Goal: Transaction & Acquisition: Purchase product/service

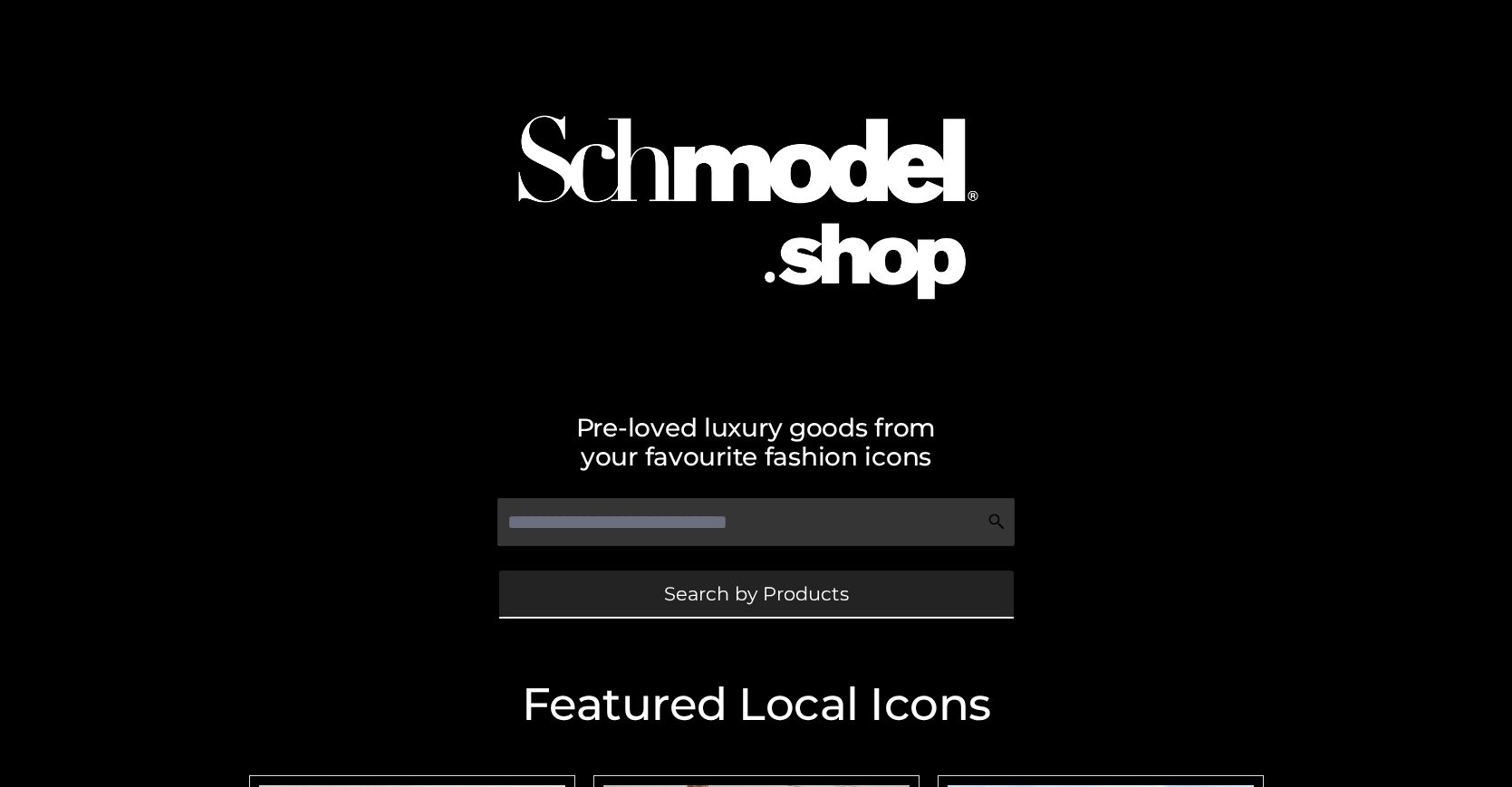
click at [756, 594] on span "Search by Products" at bounding box center [756, 594] width 185 height 19
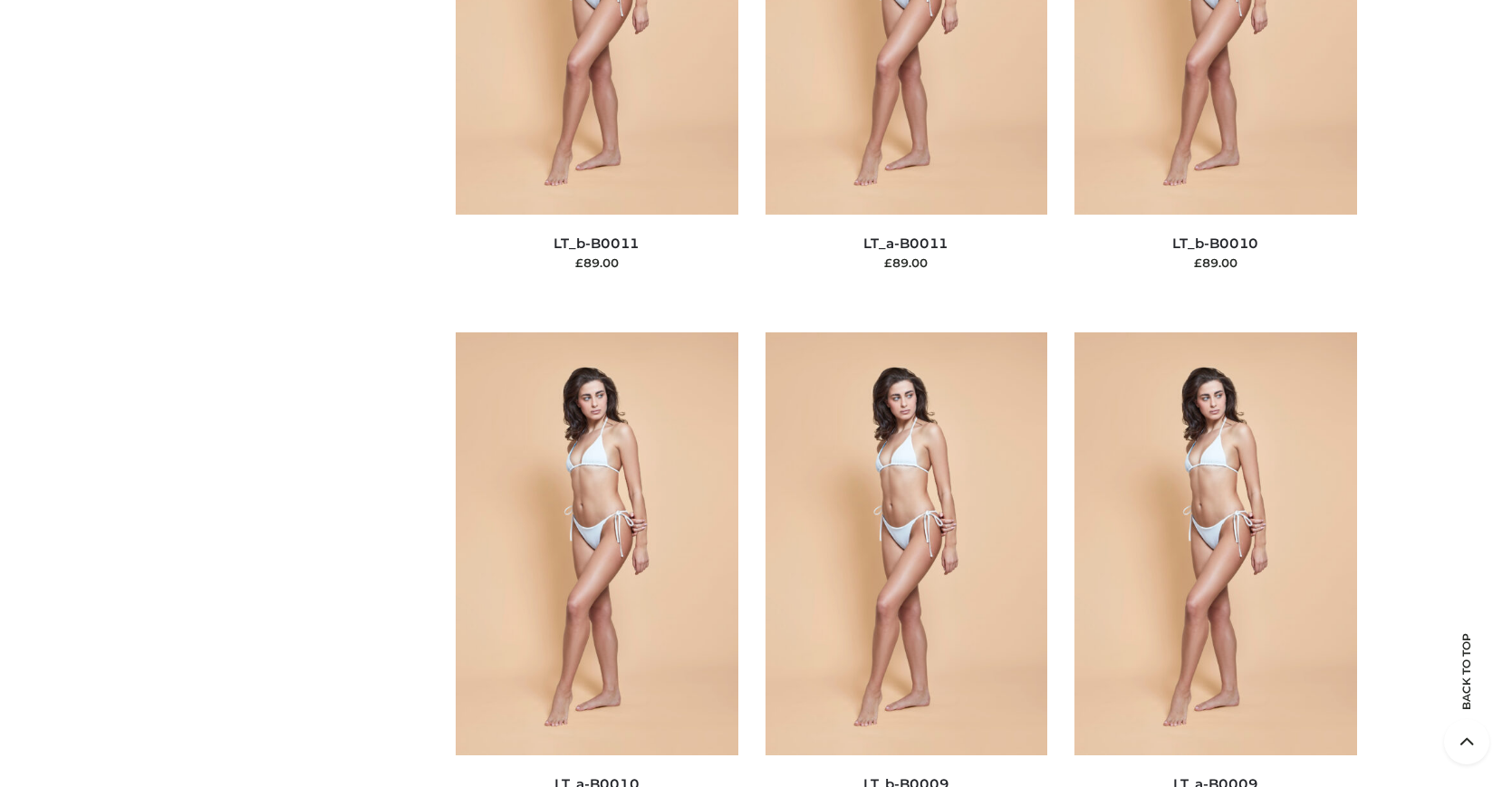
scroll to position [234, 0]
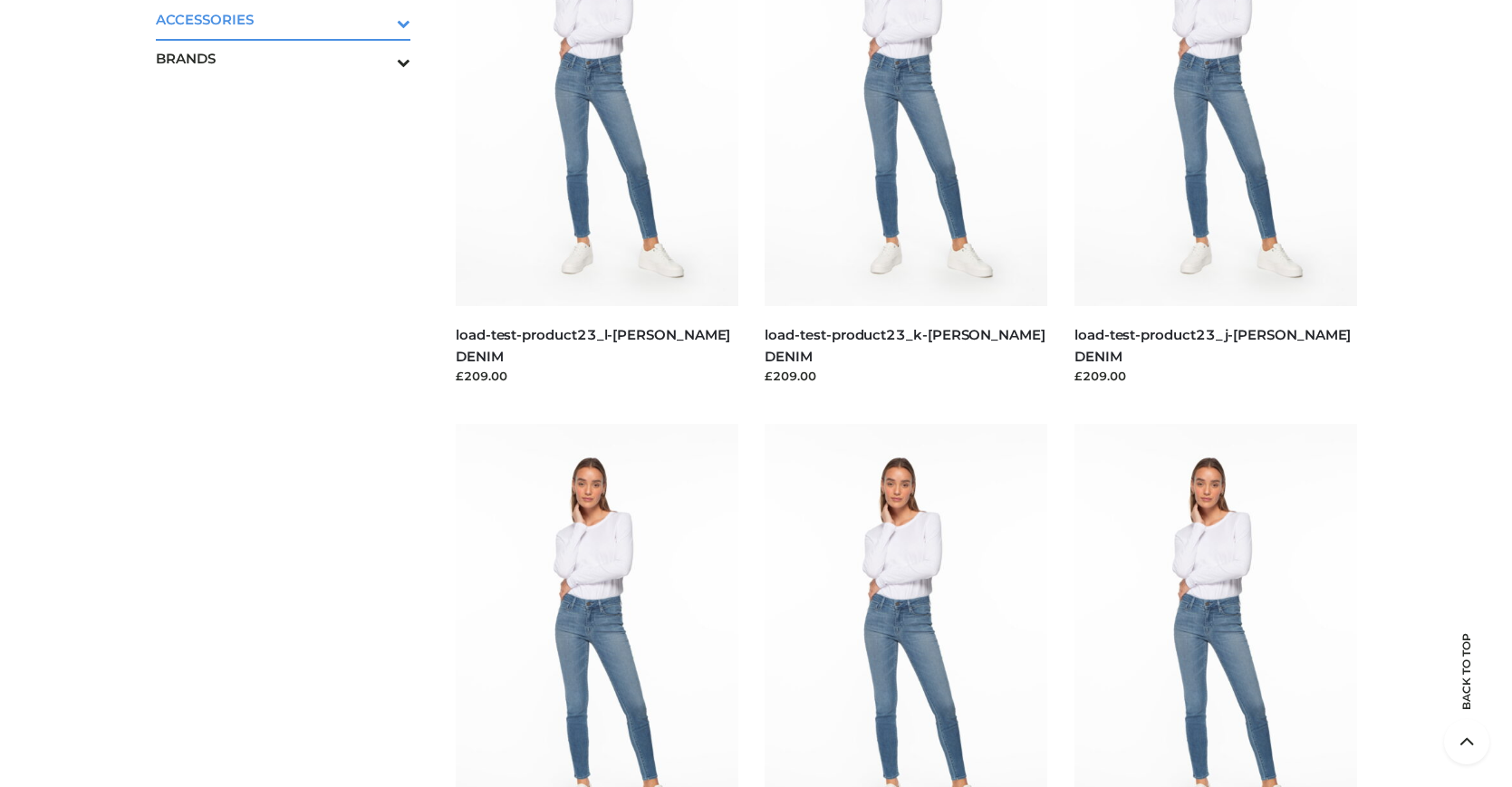
click at [379, 19] on icon "Toggle Submenu" at bounding box center [309, 23] width 203 height 21
click at [292, 95] on span "JEWELRY" at bounding box center [293, 98] width 237 height 21
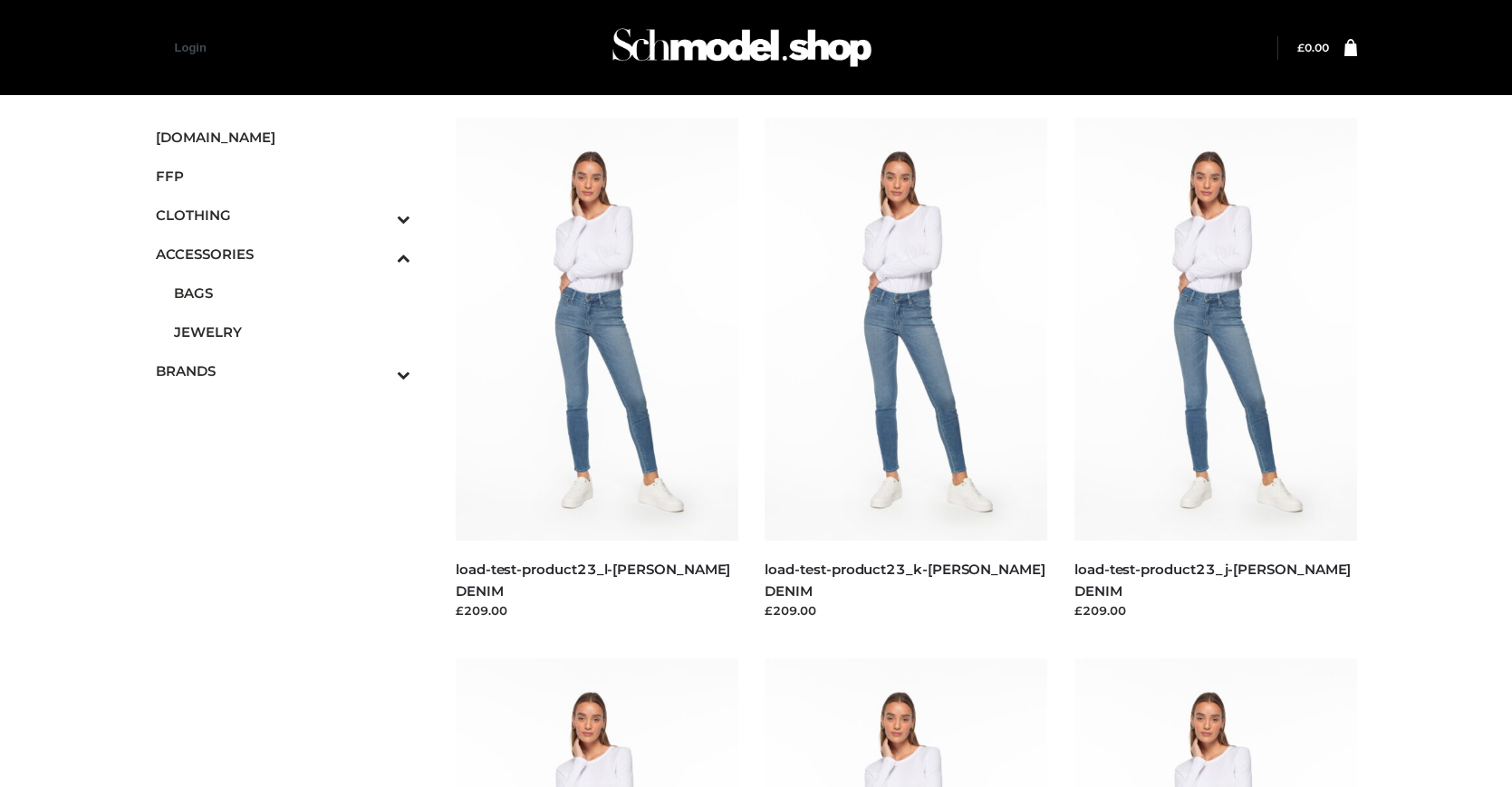
scroll to position [2018, 0]
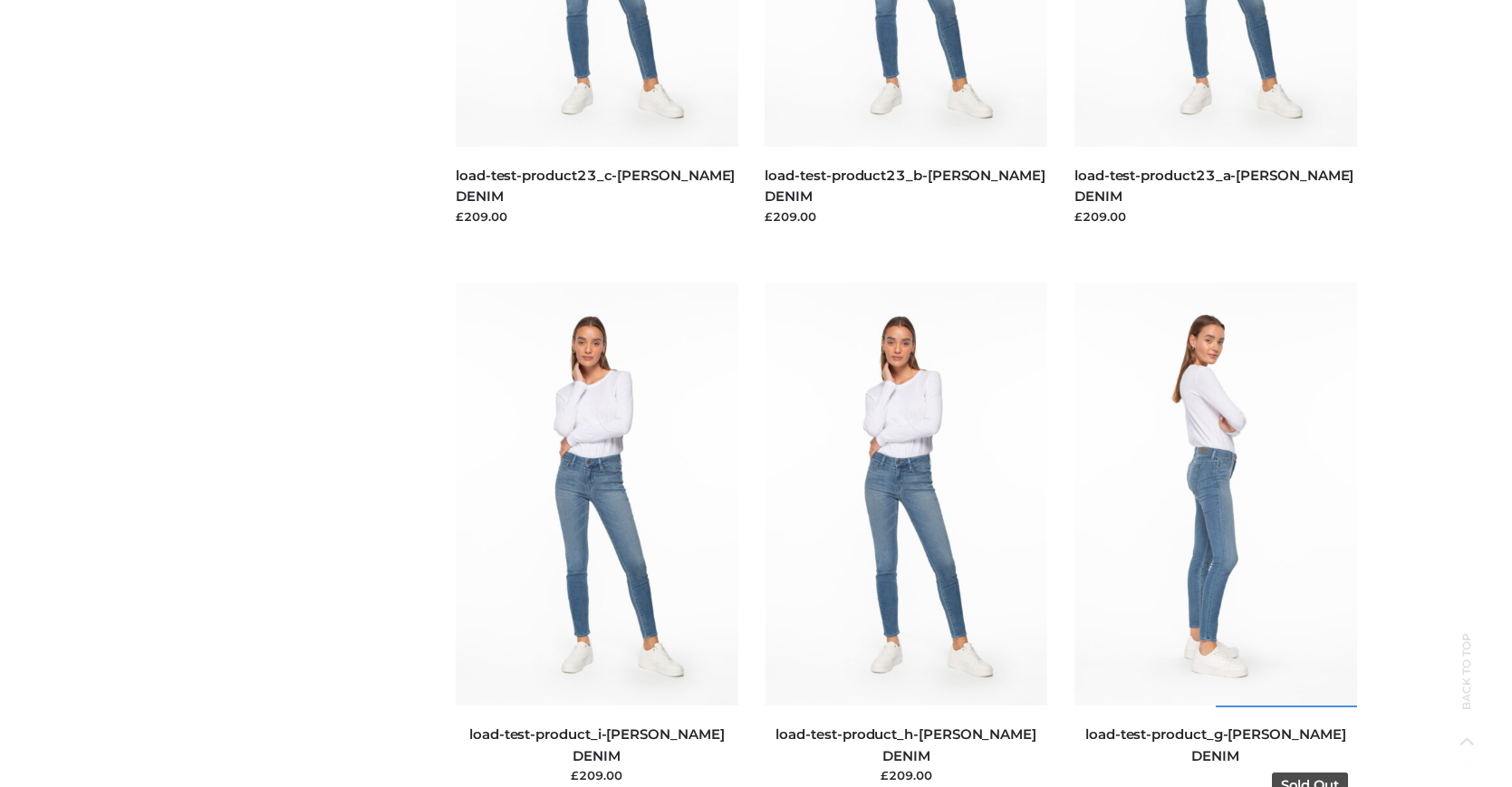
click at [1215, 535] on img at bounding box center [1216, 494] width 283 height 423
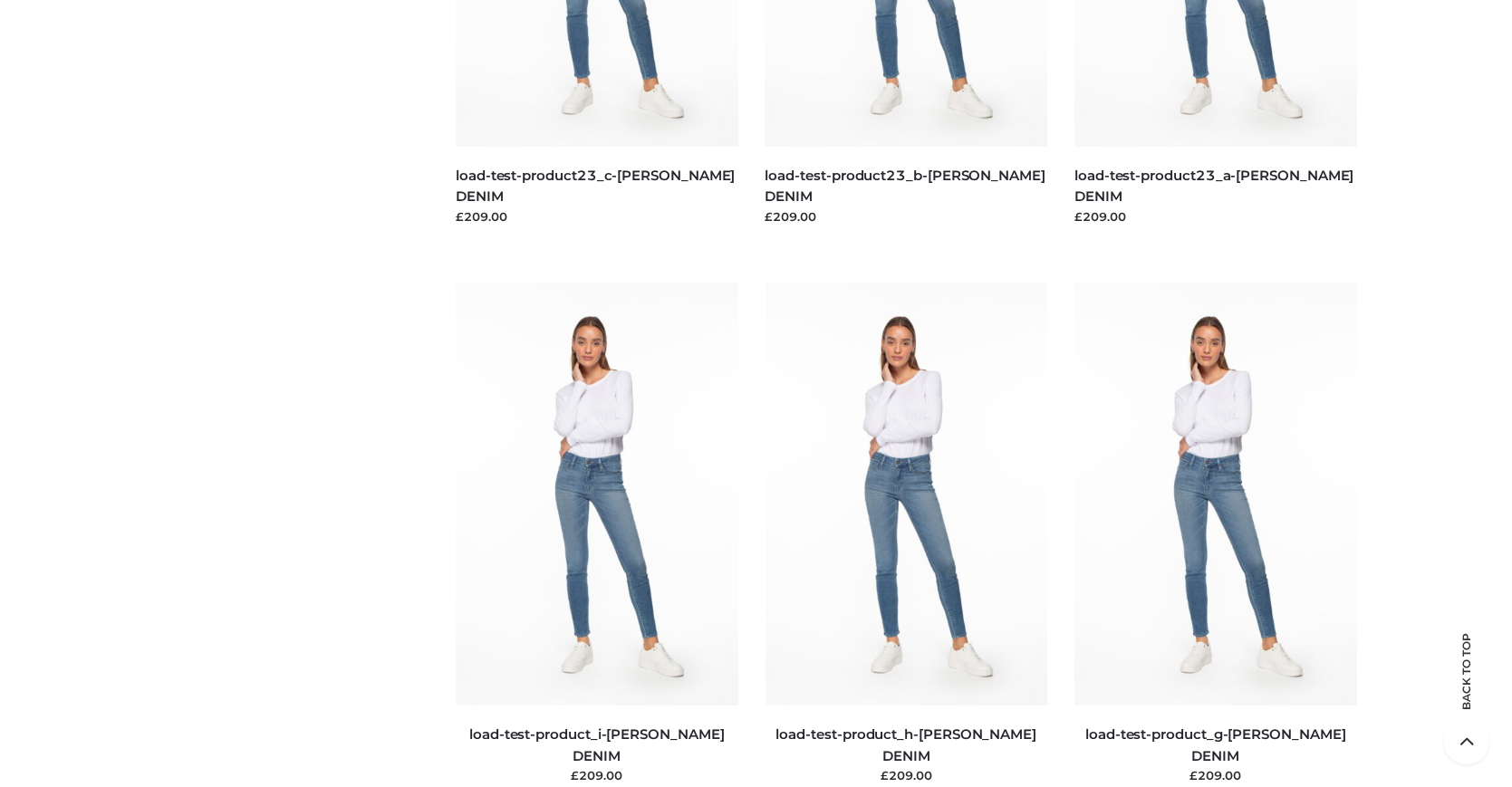
scroll to position [2559, 0]
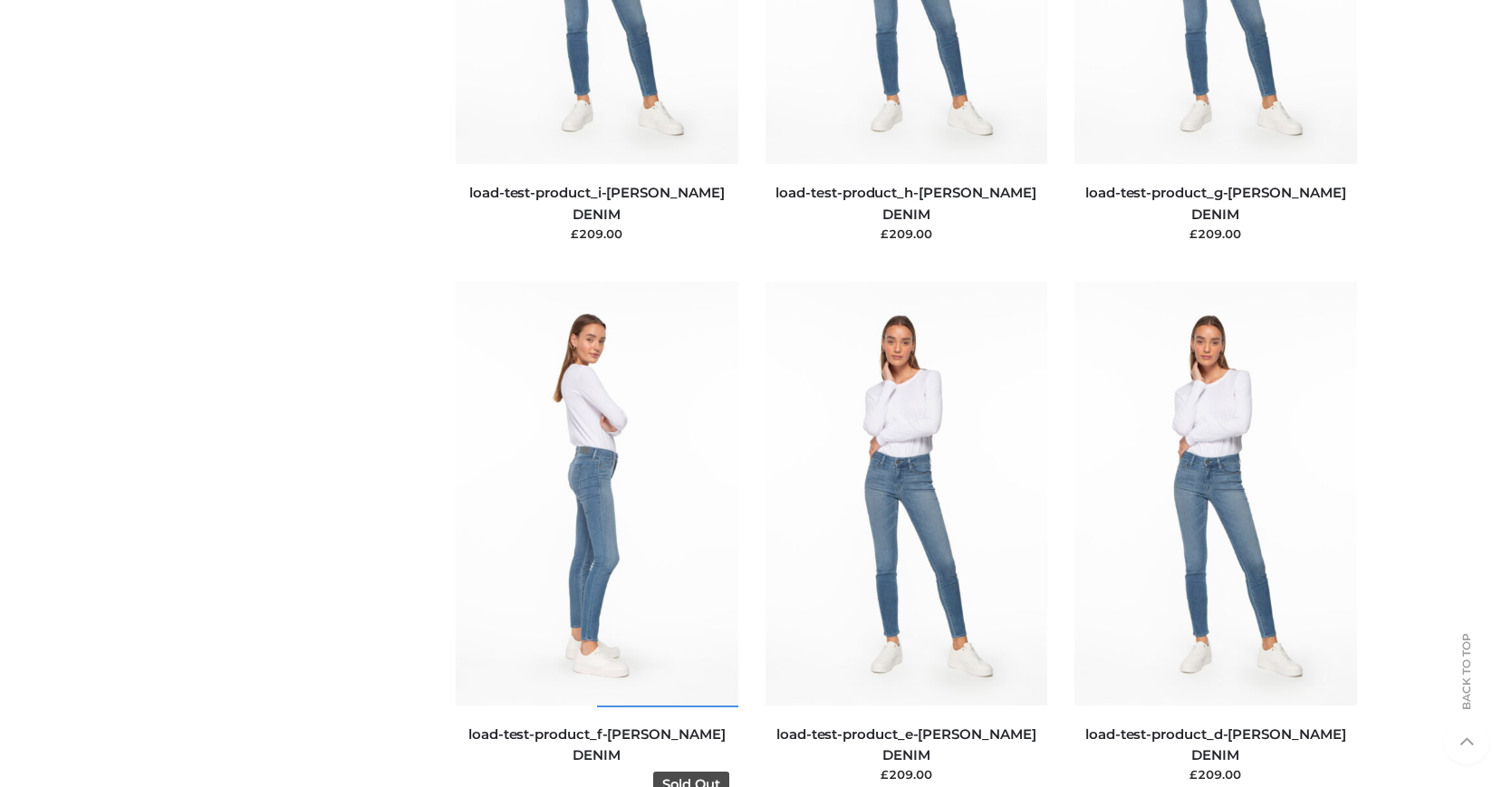
click at [596, 534] on img at bounding box center [598, 493] width 283 height 423
